Goal: Information Seeking & Learning: Learn about a topic

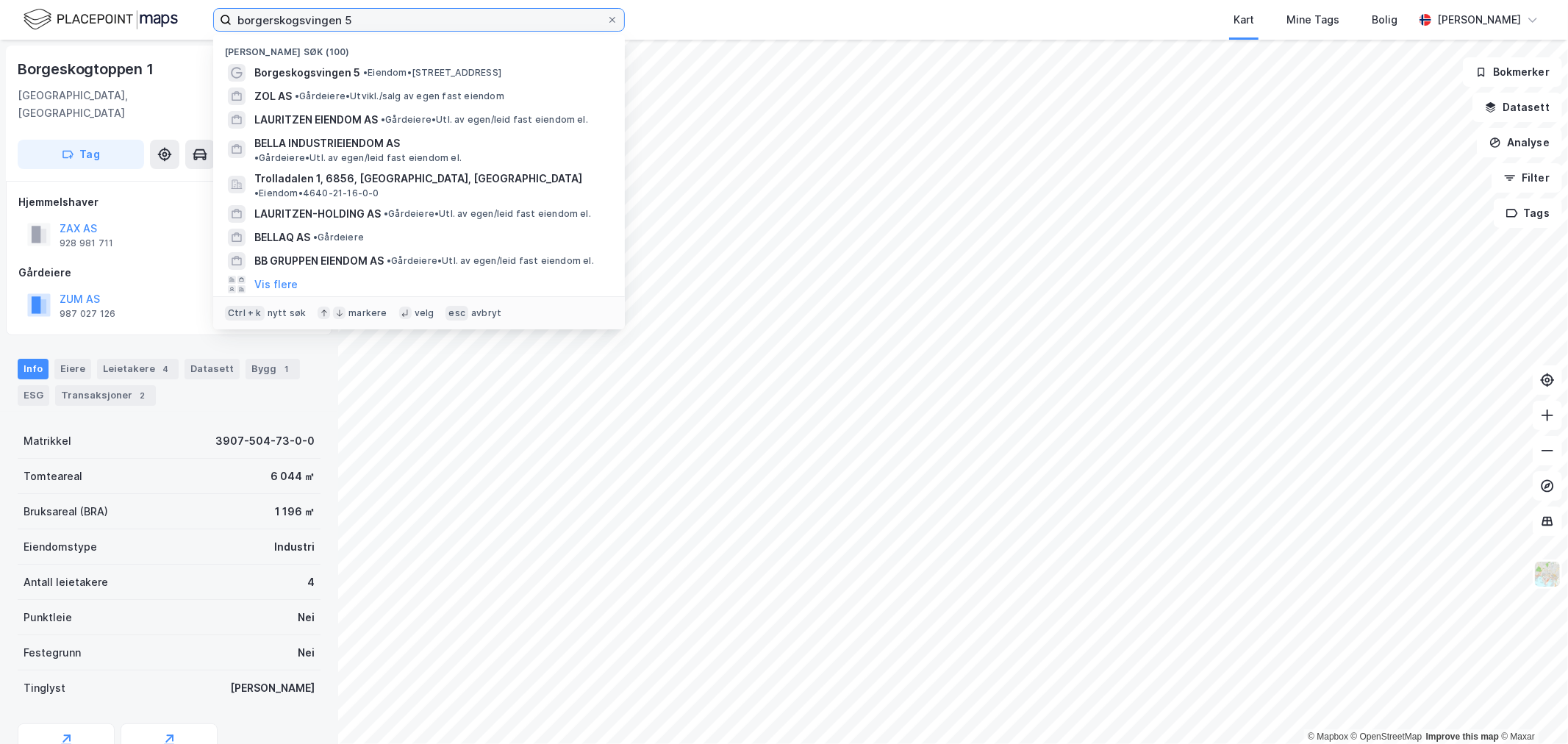
drag, startPoint x: 338, startPoint y: 15, endPoint x: -28, endPoint y: 47, distance: 367.4
click at [0, 47] on html "borgerskogsvingen 5 Nylige søk (100) Borgeskogsvingen 5 • Eiendom • Borgeskogsv…" at bounding box center [784, 372] width 1568 height 744
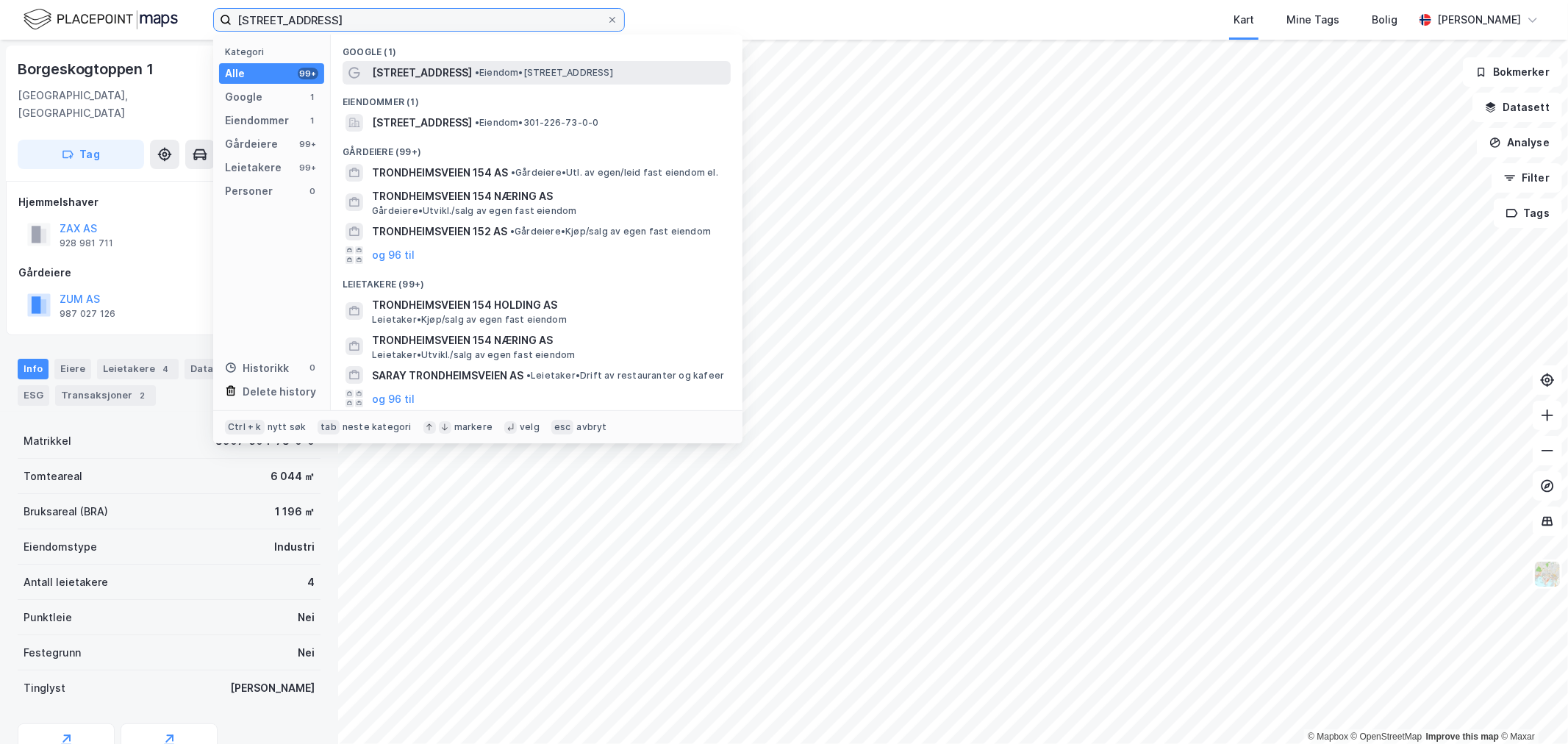
type input "trondheimsveien 154"
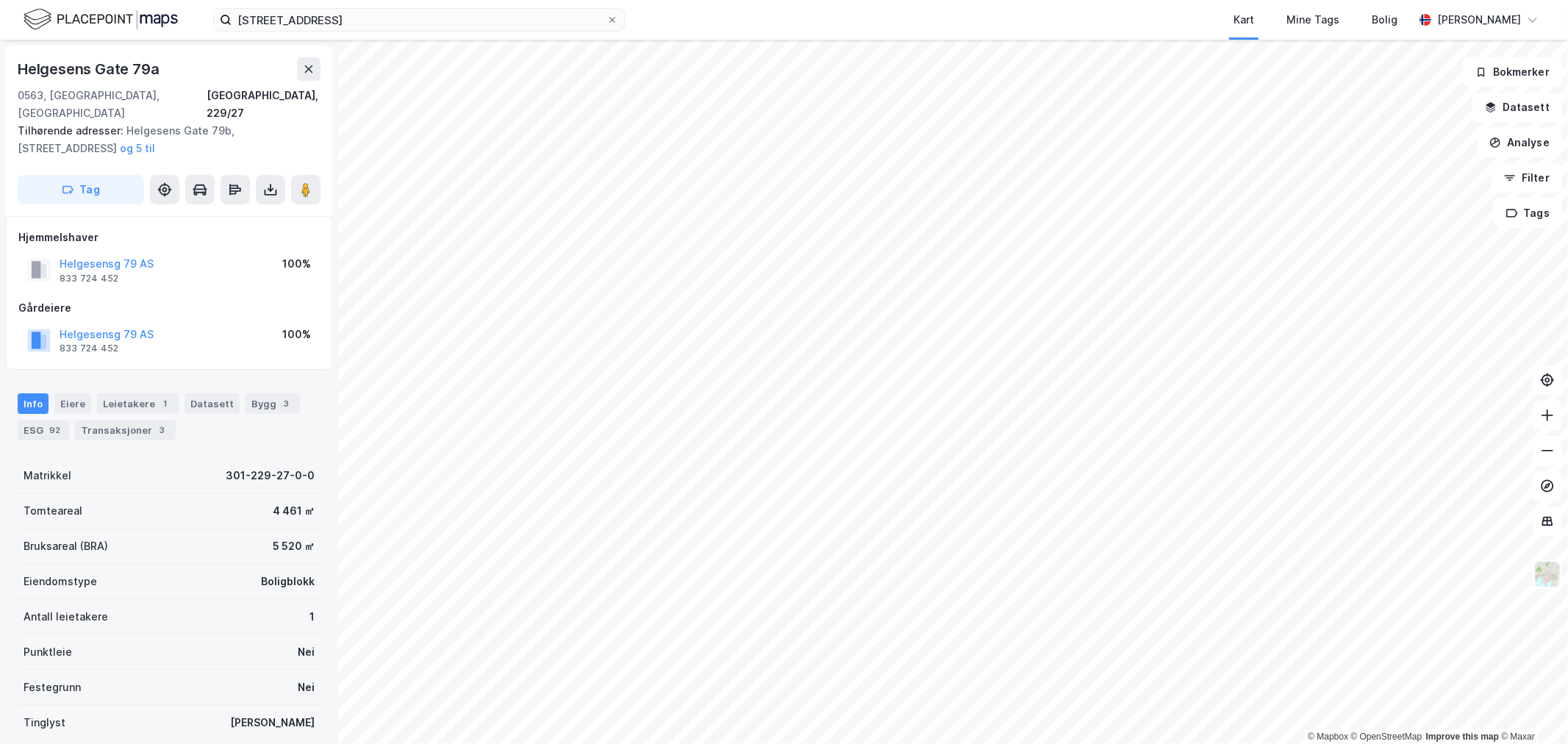
click at [967, 743] on html "trondheimsveien 154 Kart Mine Tags Bolig Eirik Aarnes © Mapbox © OpenStreetMap …" at bounding box center [784, 372] width 1568 height 744
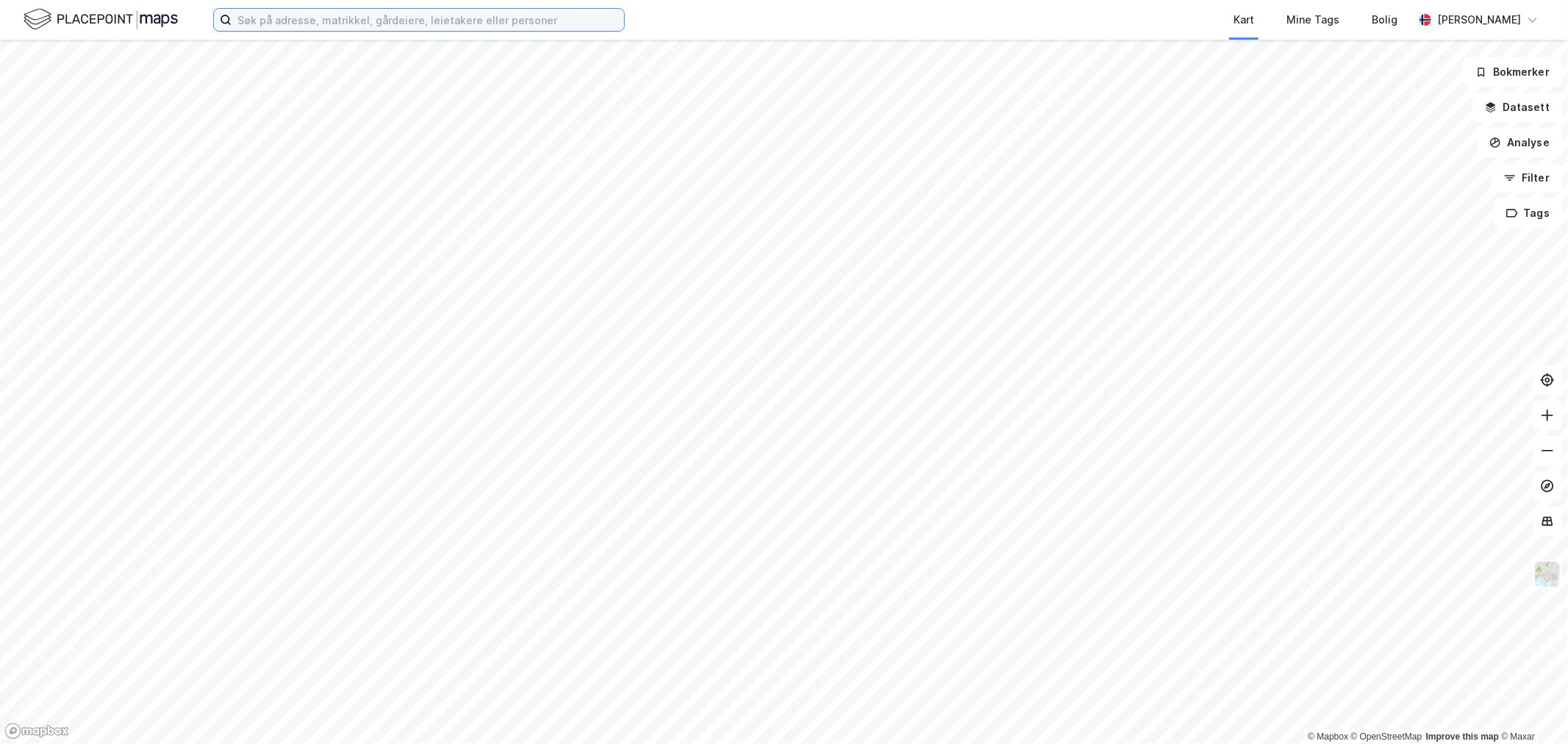
click at [336, 24] on input at bounding box center [427, 20] width 392 height 22
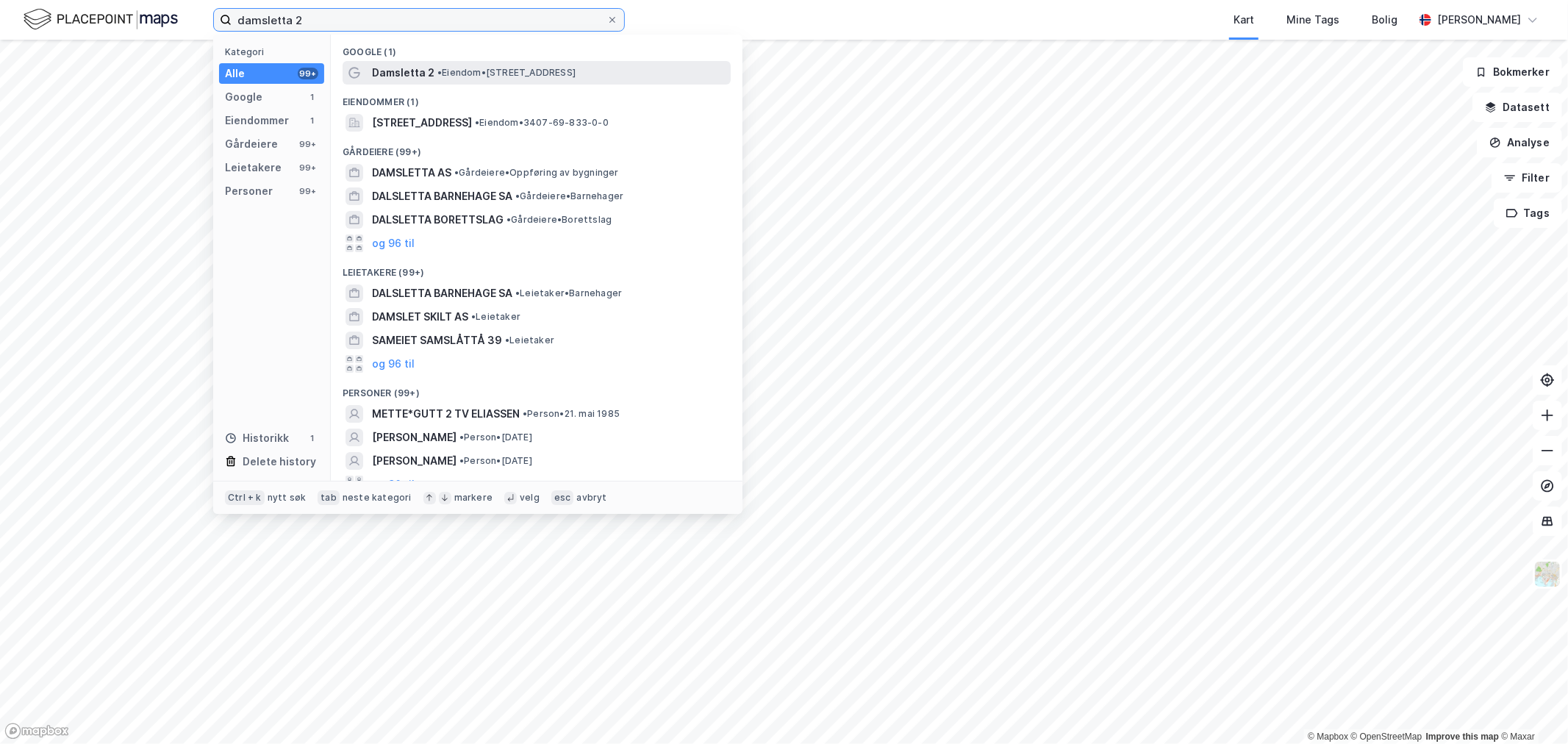
type input "damsletta 2"
click at [428, 69] on span "Damsletta 2" at bounding box center [403, 73] width 62 height 18
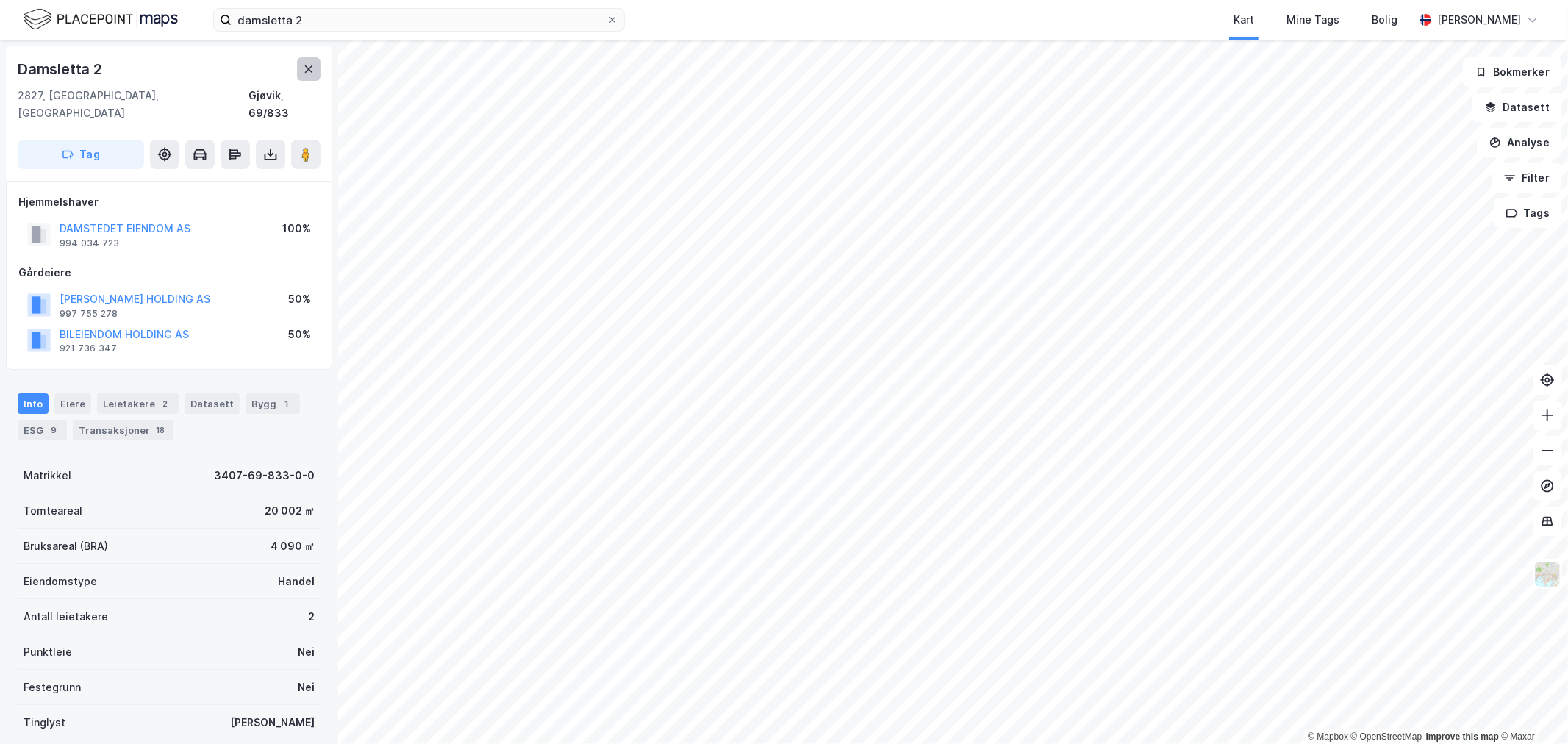
click at [305, 75] on button at bounding box center [309, 69] width 23 height 23
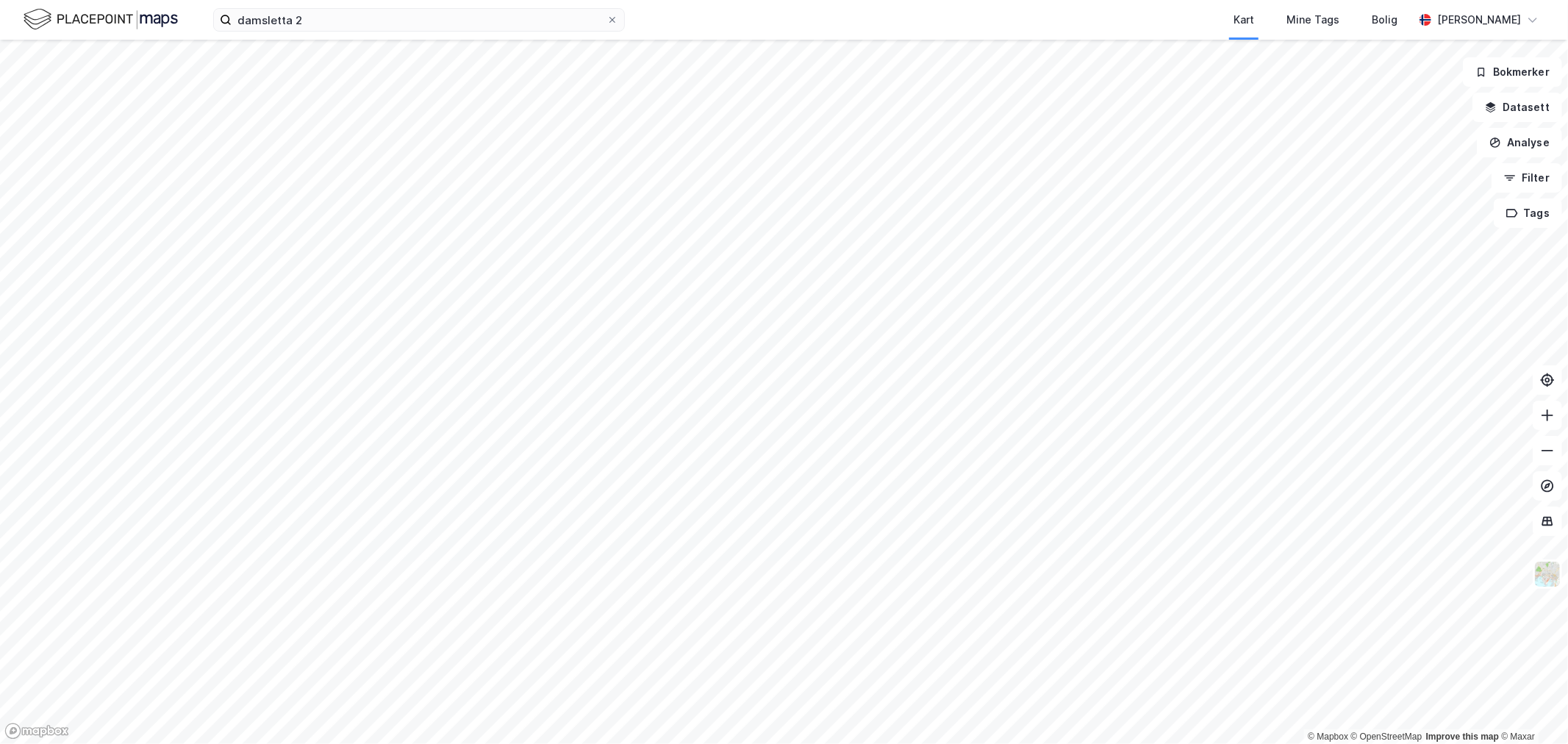
click at [909, 7] on div "Kart Mine Tags Bolig" at bounding box center [1054, 20] width 718 height 40
click at [1204, 26] on div "Kart Mine Tags Bolig" at bounding box center [1054, 20] width 718 height 40
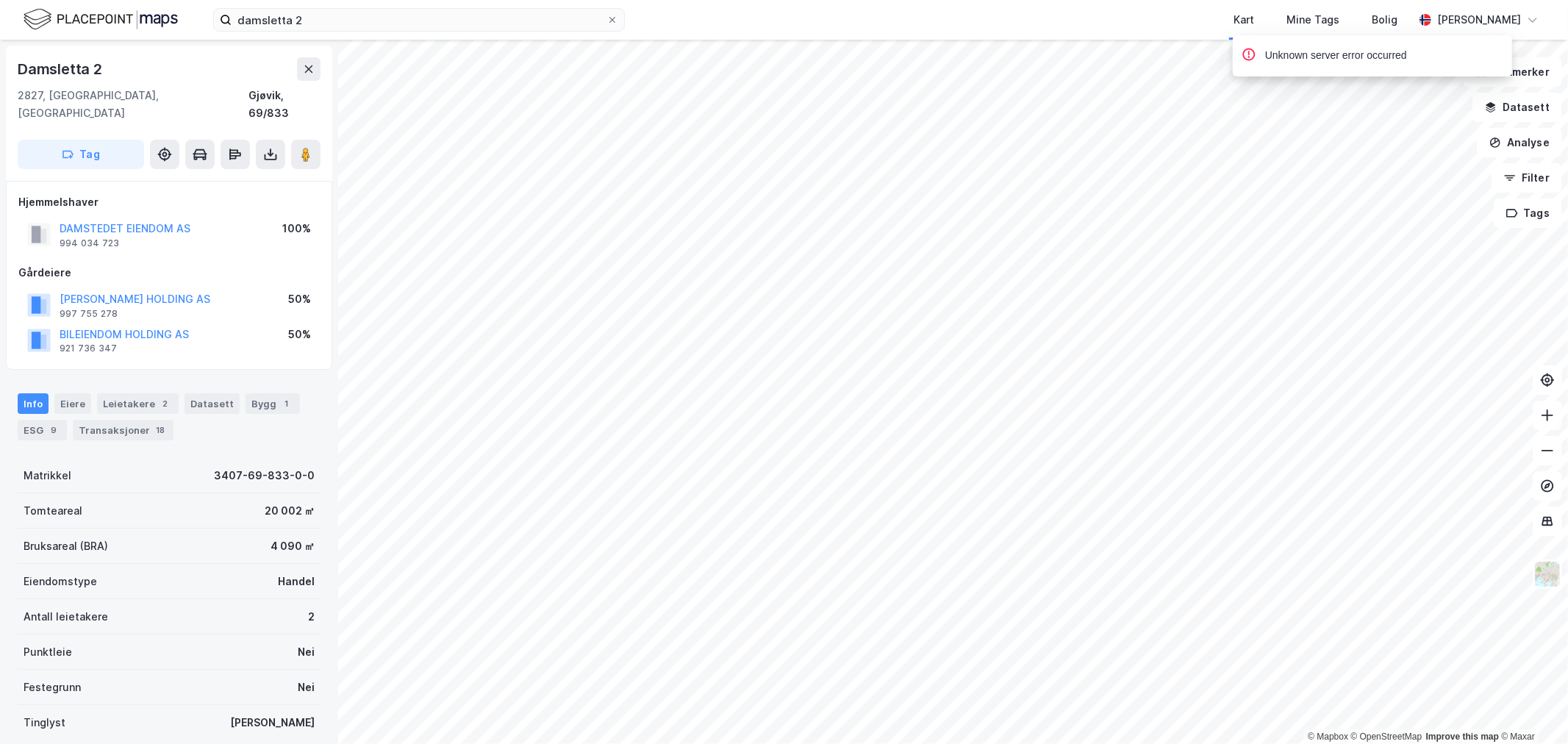
click at [1193, 20] on div "Kart Mine Tags Bolig" at bounding box center [1054, 20] width 718 height 40
click at [128, 393] on div "Leietakere 2" at bounding box center [138, 403] width 82 height 20
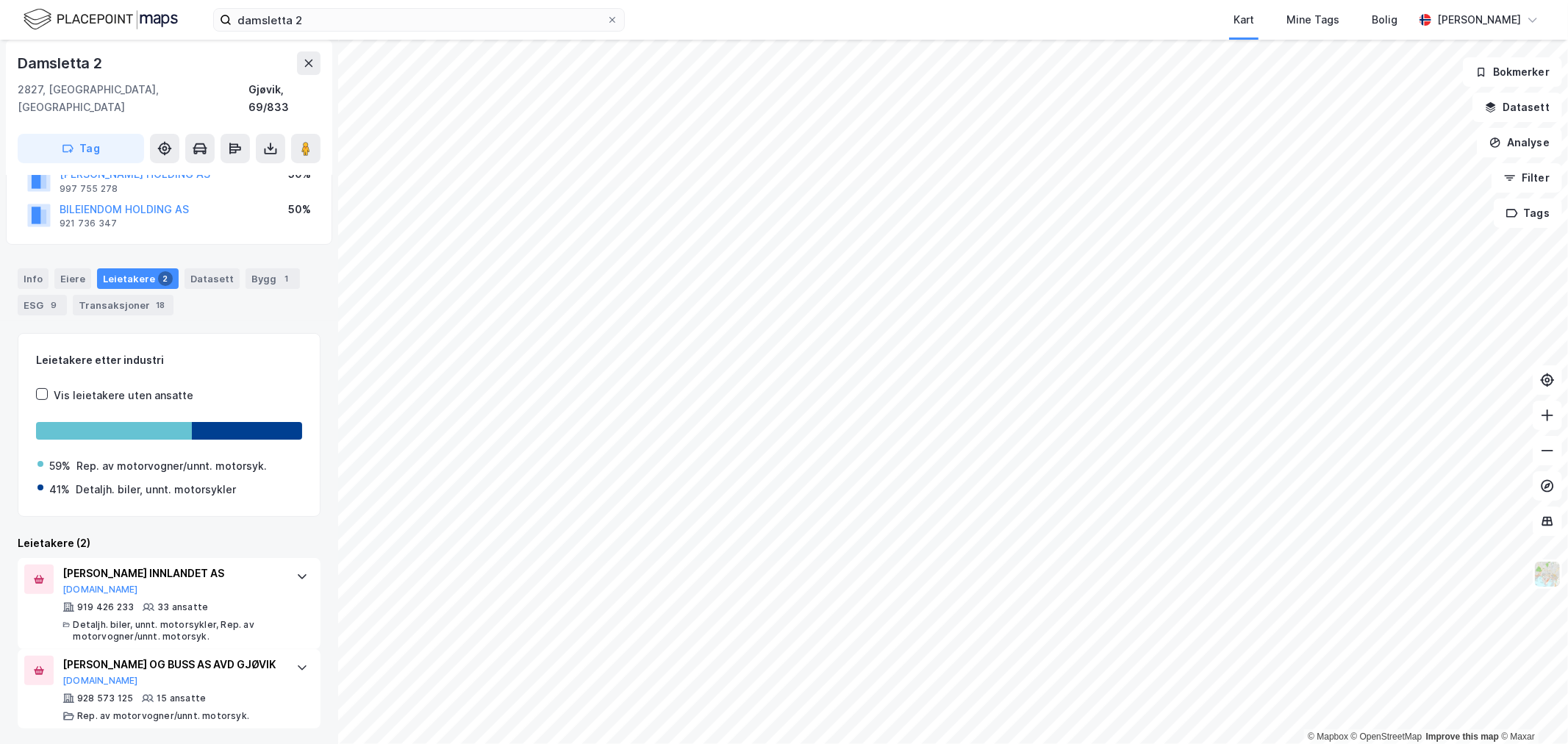
scroll to position [127, 0]
click at [38, 293] on div "ESG 9" at bounding box center [42, 303] width 49 height 20
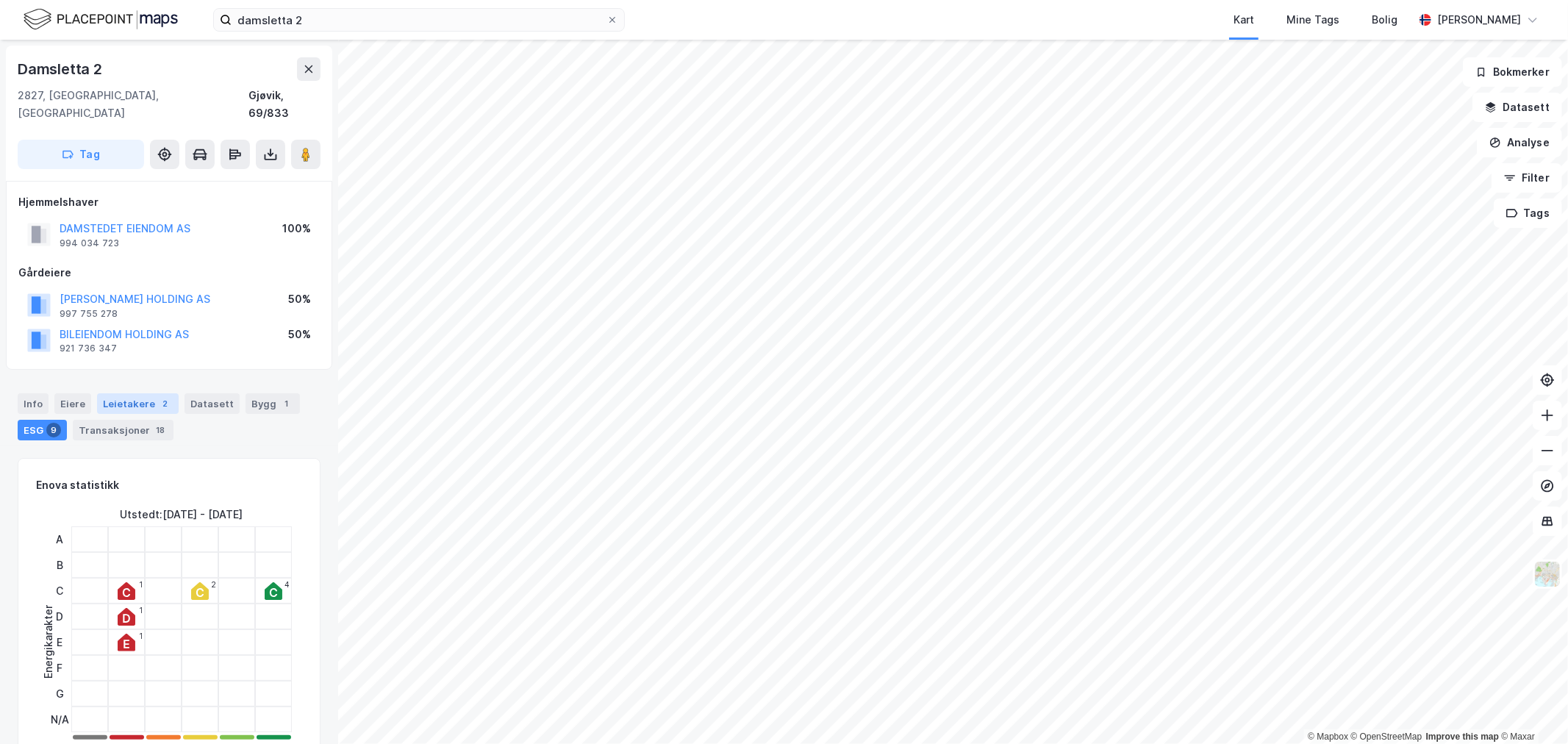
click at [118, 393] on div "Leietakere 2" at bounding box center [138, 403] width 82 height 20
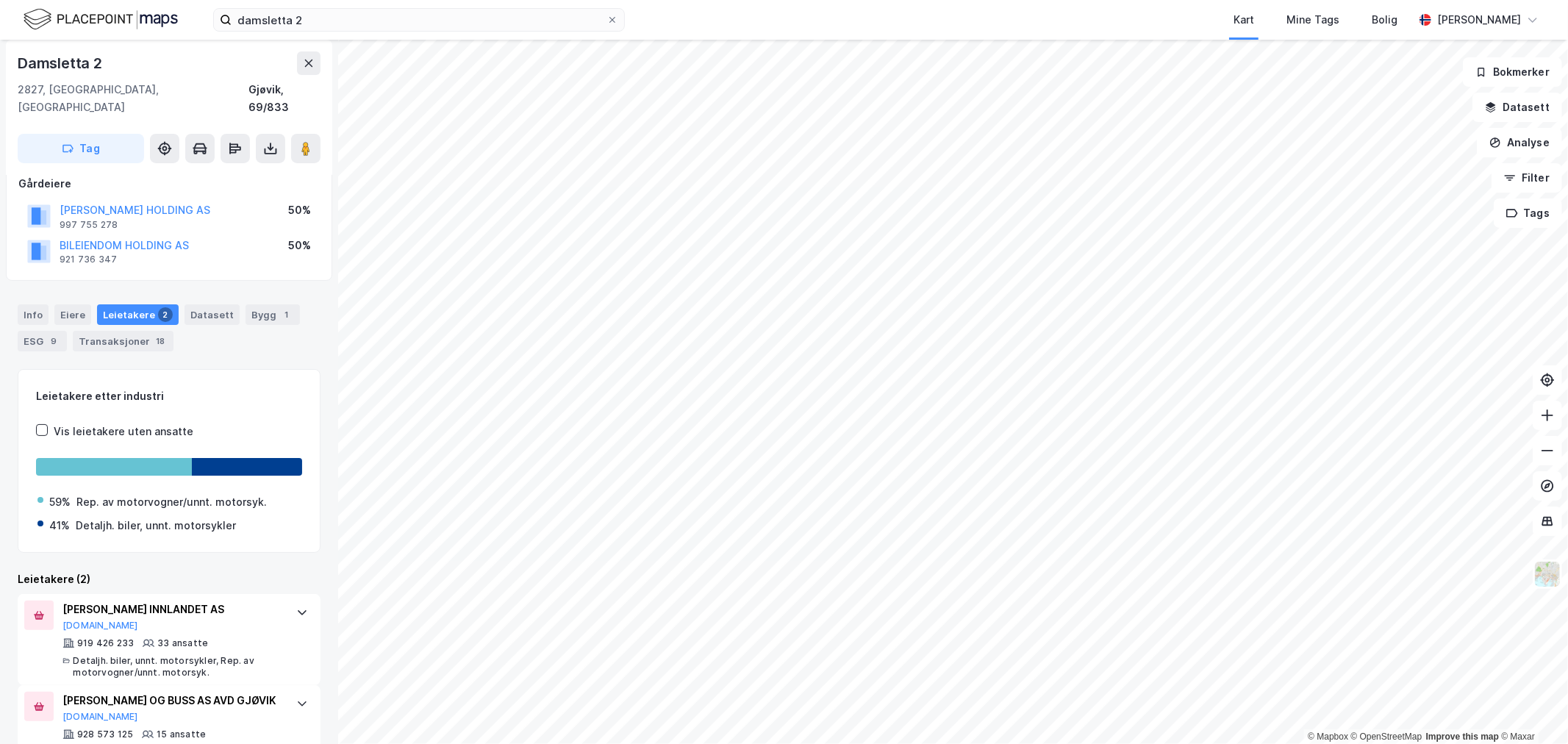
scroll to position [127, 0]
